Goal: Entertainment & Leisure: Consume media (video, audio)

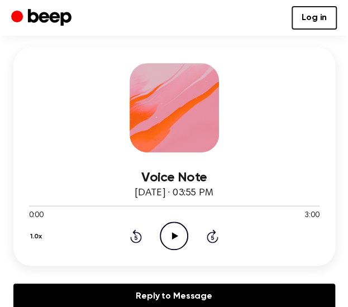
click at [169, 242] on icon "Play Audio" at bounding box center [174, 236] width 29 height 29
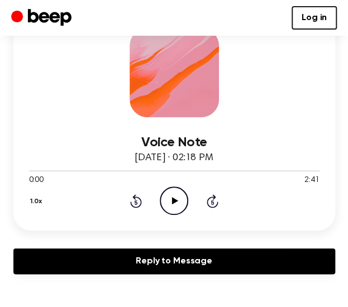
scroll to position [119, 0]
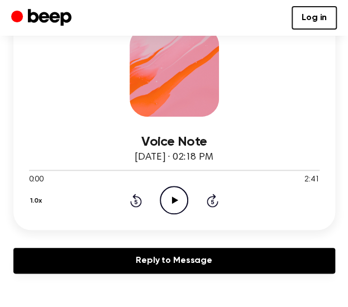
click at [169, 201] on icon "Play Audio" at bounding box center [174, 200] width 29 height 29
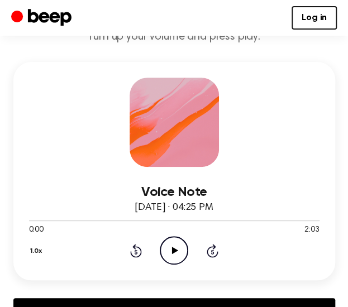
scroll to position [69, 0]
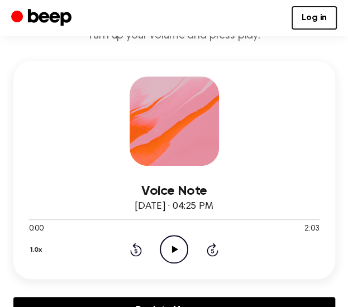
click at [172, 246] on icon "Play Audio" at bounding box center [174, 249] width 29 height 29
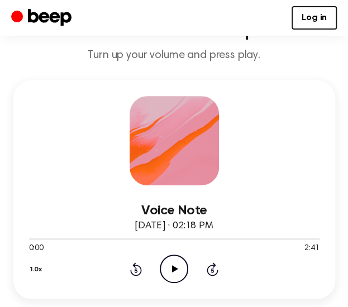
scroll to position [54, 0]
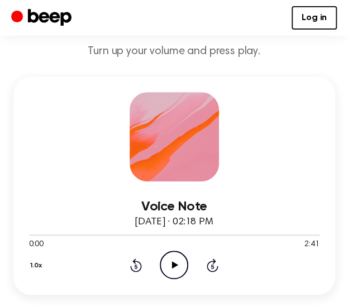
click at [181, 262] on icon "Play Audio" at bounding box center [174, 265] width 29 height 29
